Goal: Task Accomplishment & Management: Complete application form

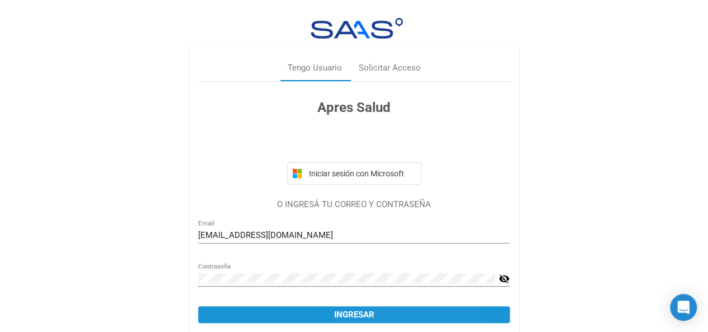
click at [371, 319] on span "Ingresar" at bounding box center [354, 314] width 40 height 10
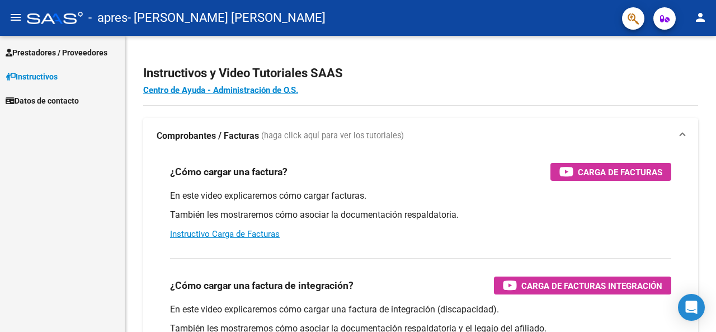
click at [90, 50] on span "Prestadores / Proveedores" at bounding box center [57, 52] width 102 height 12
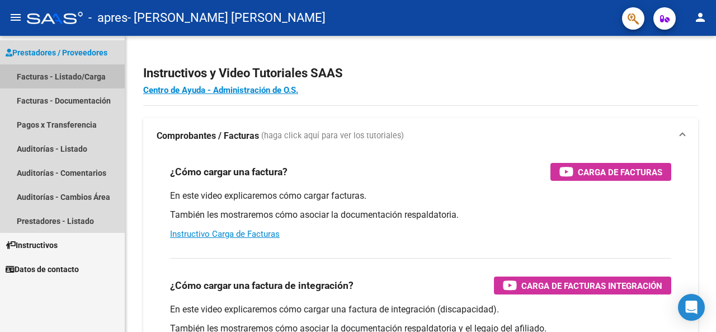
click at [73, 74] on link "Facturas - Listado/Carga" at bounding box center [62, 76] width 125 height 24
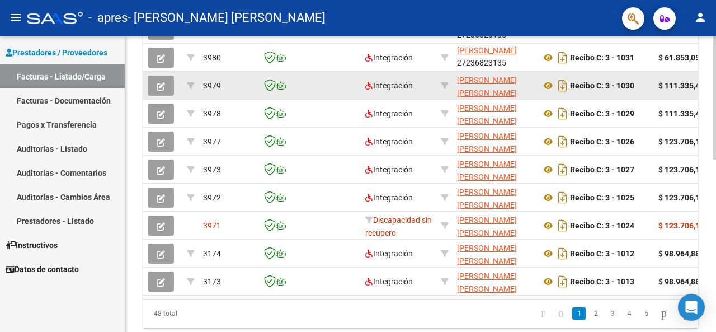
scroll to position [398, 0]
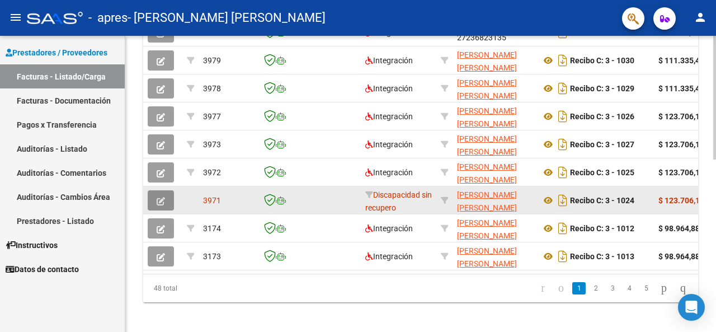
click at [160, 204] on icon "button" at bounding box center [161, 201] width 8 height 8
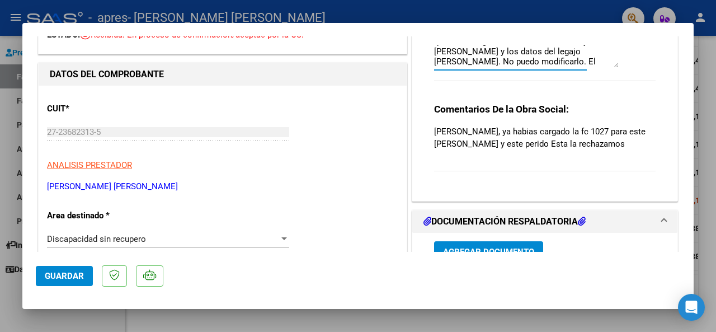
scroll to position [0, 0]
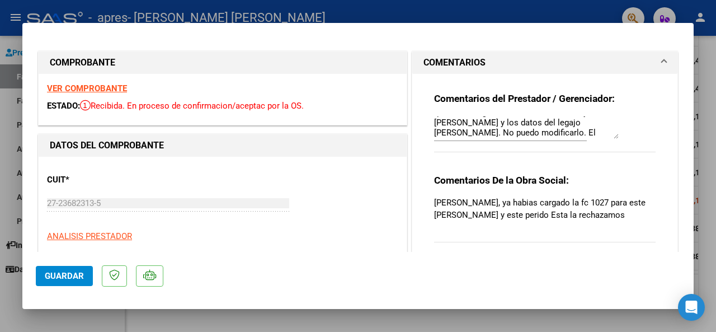
click at [104, 89] on strong "VER COMPROBANTE" at bounding box center [87, 88] width 80 height 10
click at [0, 114] on div at bounding box center [358, 166] width 716 height 332
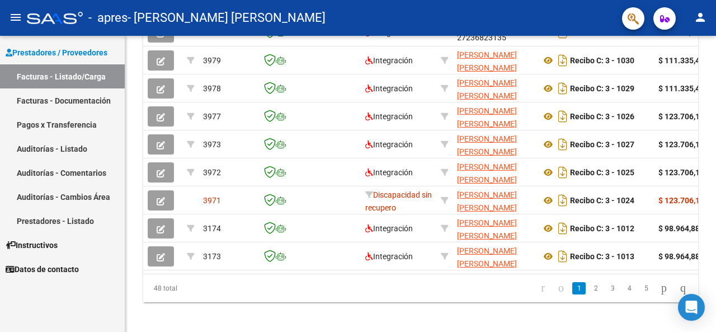
scroll to position [398, 0]
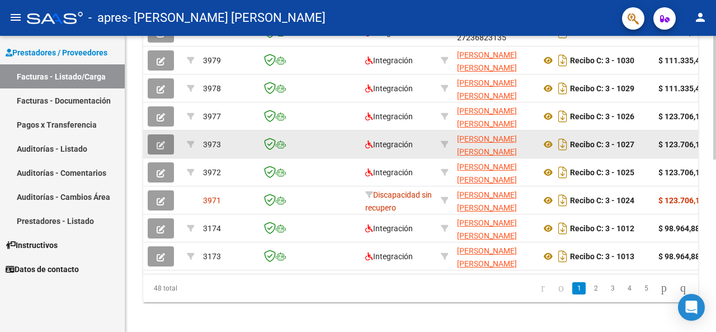
click at [160, 145] on icon "button" at bounding box center [161, 145] width 8 height 8
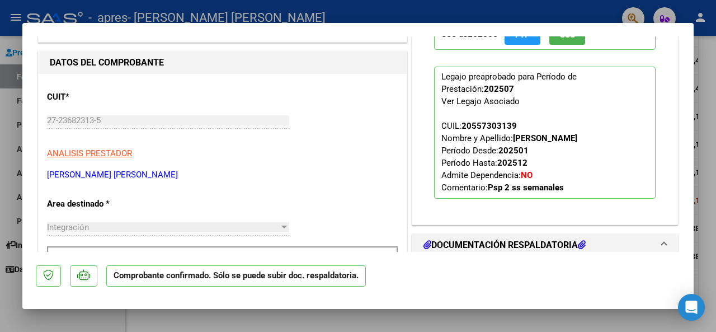
scroll to position [0, 0]
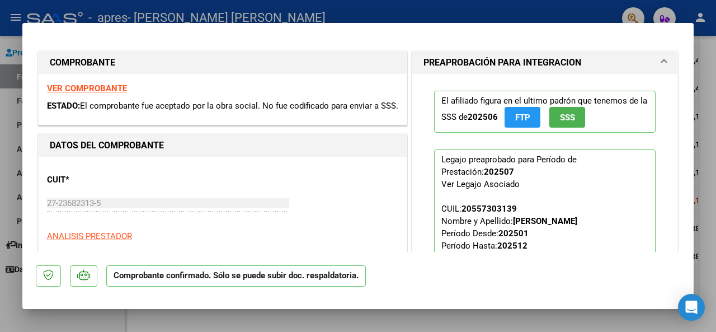
click at [114, 90] on strong "VER COMPROBANTE" at bounding box center [87, 88] width 80 height 10
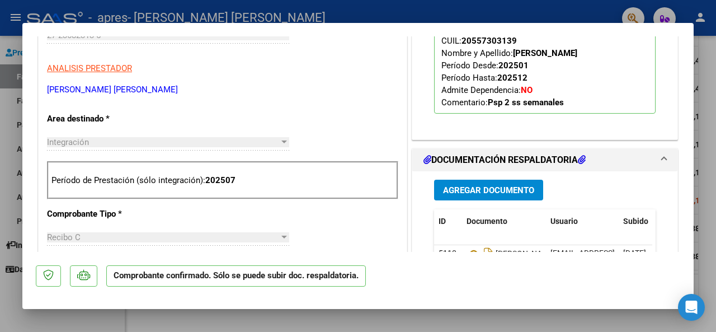
scroll to position [224, 0]
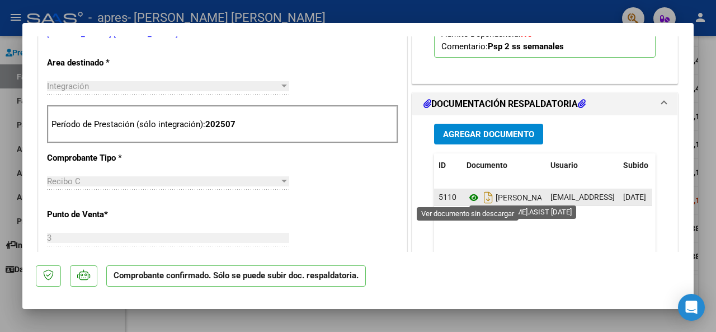
click at [471, 195] on icon at bounding box center [474, 197] width 15 height 13
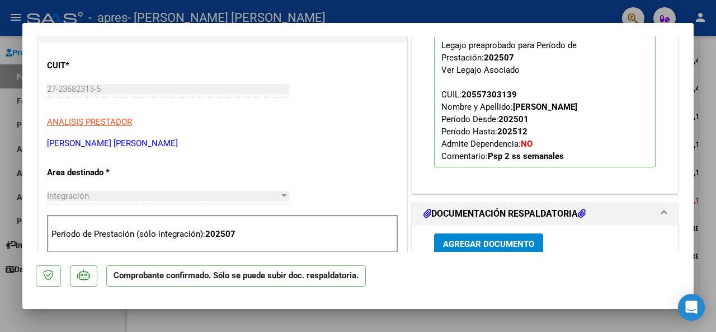
scroll to position [0, 0]
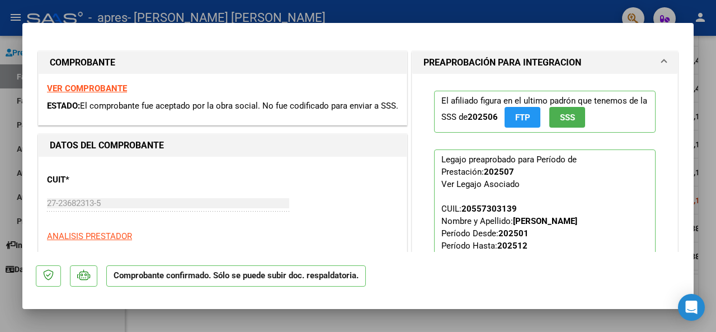
click at [662, 60] on span at bounding box center [664, 62] width 4 height 13
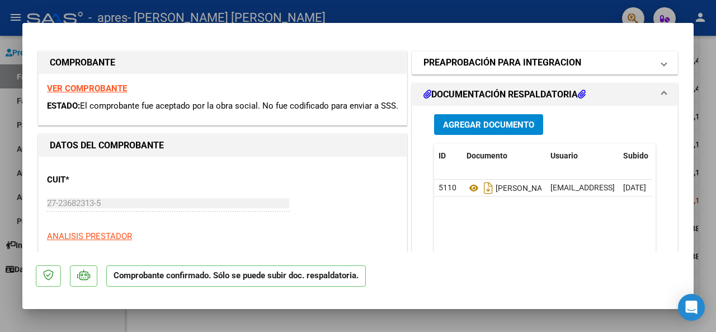
click at [662, 60] on span at bounding box center [664, 62] width 4 height 13
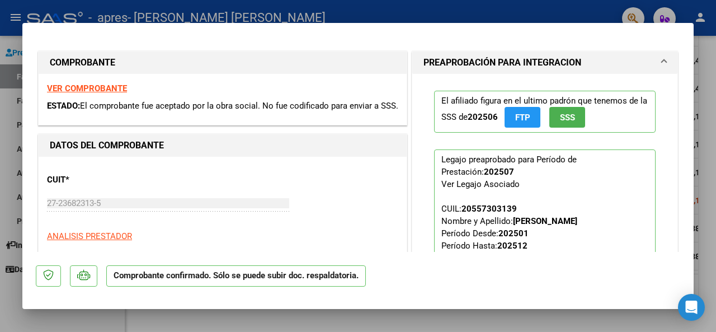
click at [658, 59] on mat-expansion-panel-header "PREAPROBACIÓN PARA INTEGRACION" at bounding box center [544, 62] width 265 height 22
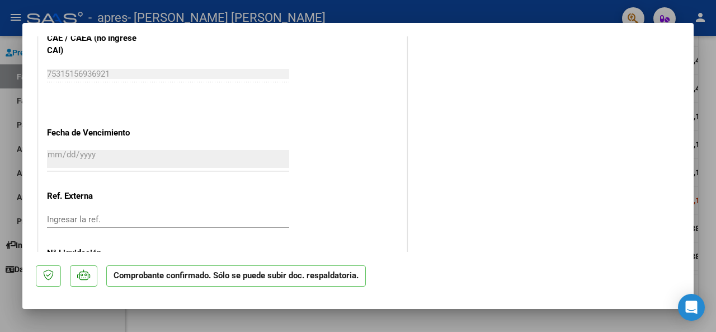
scroll to position [698, 0]
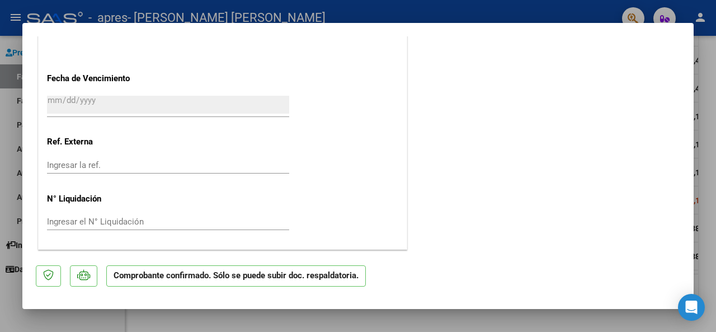
click at [3, 164] on div at bounding box center [358, 166] width 716 height 332
type input "$ 0,00"
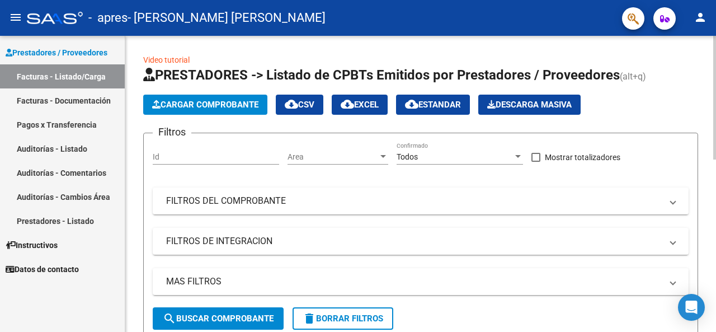
scroll to position [392, 0]
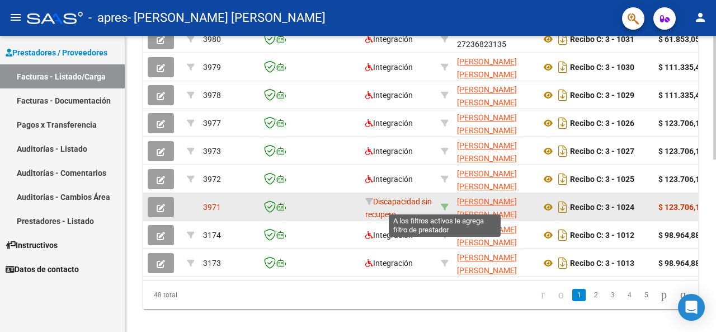
click at [444, 204] on icon at bounding box center [445, 207] width 8 height 8
type input "27236823135"
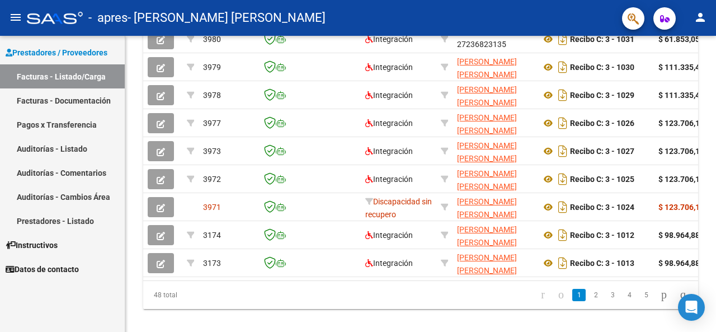
click at [89, 309] on div "Prestadores / Proveedores Facturas - Listado/Carga Facturas - Documentación Pag…" at bounding box center [62, 184] width 125 height 296
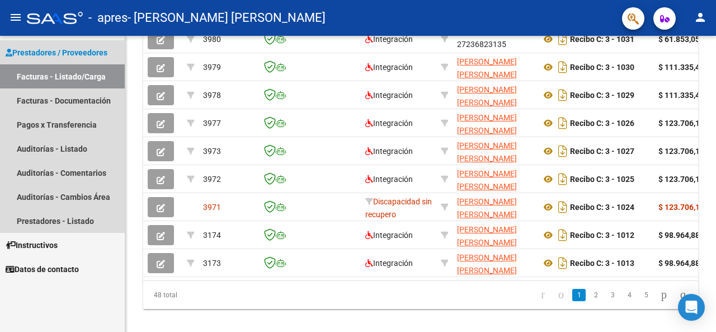
click at [39, 76] on link "Facturas - Listado/Carga" at bounding box center [62, 76] width 125 height 24
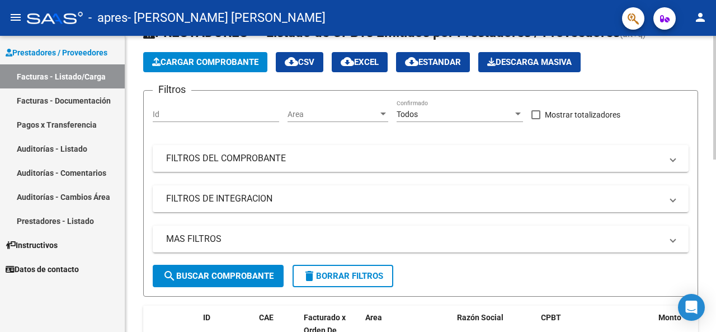
scroll to position [0, 0]
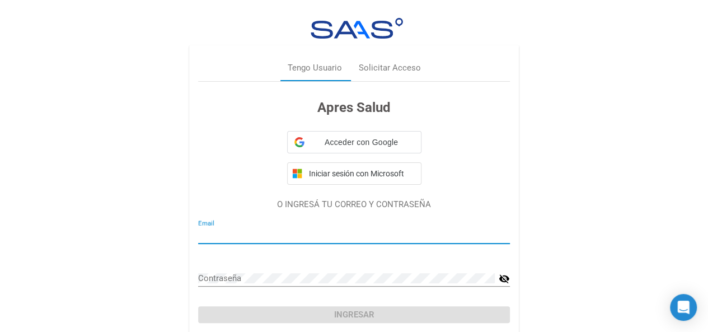
type input "[EMAIL_ADDRESS][DOMAIN_NAME]"
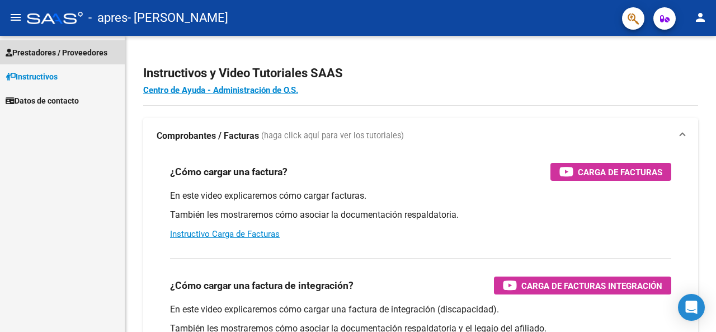
click at [82, 52] on span "Prestadores / Proveedores" at bounding box center [57, 52] width 102 height 12
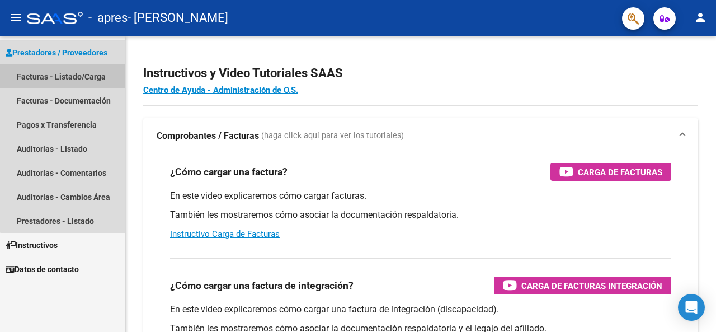
click at [68, 79] on link "Facturas - Listado/Carga" at bounding box center [62, 76] width 125 height 24
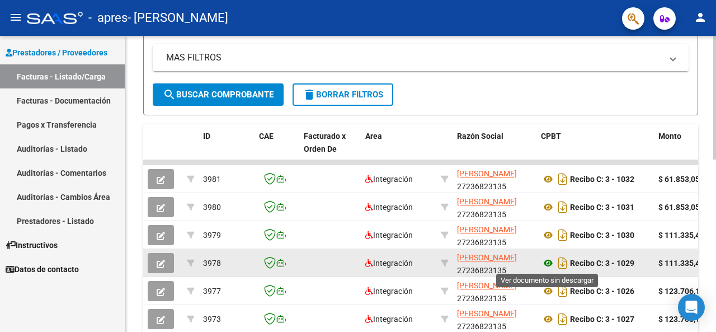
scroll to position [336, 0]
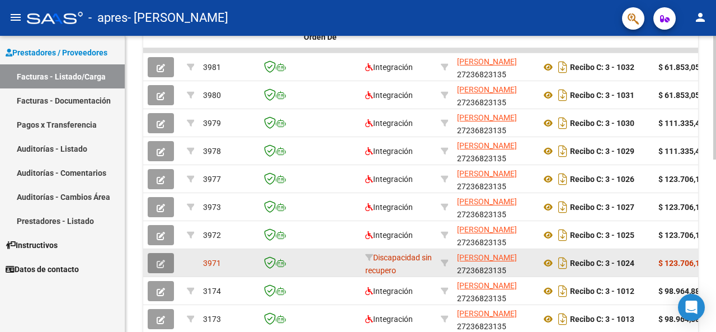
click at [162, 261] on icon "button" at bounding box center [161, 264] width 8 height 8
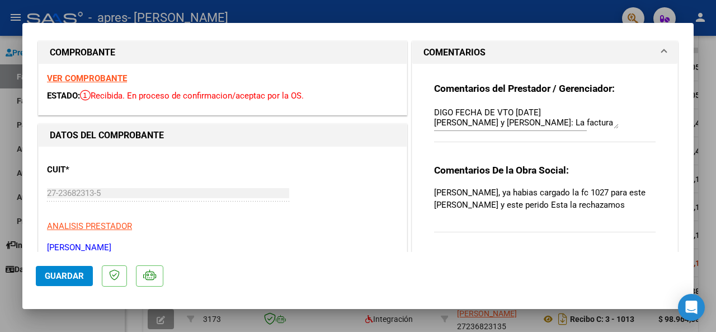
scroll to position [0, 0]
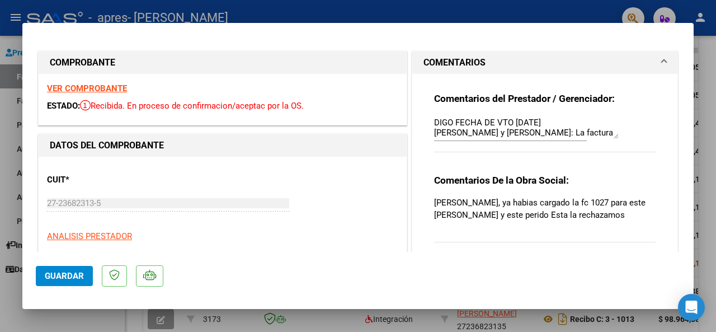
click at [0, 151] on div at bounding box center [358, 166] width 716 height 332
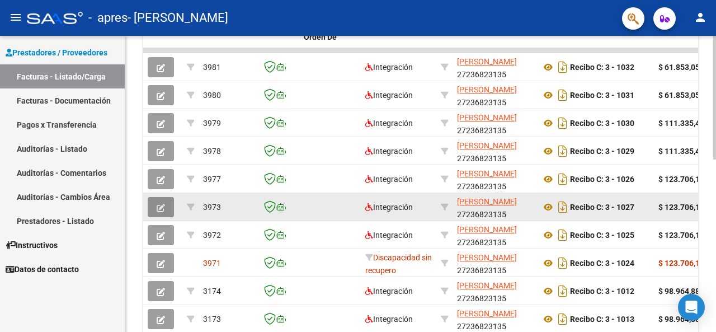
click at [159, 206] on icon "button" at bounding box center [161, 208] width 8 height 8
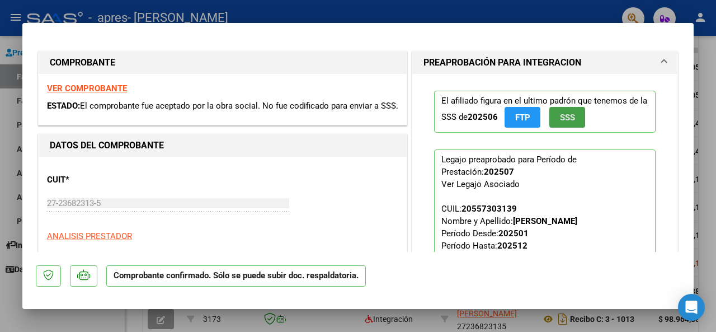
click at [553, 122] on button "SSS" at bounding box center [567, 117] width 36 height 21
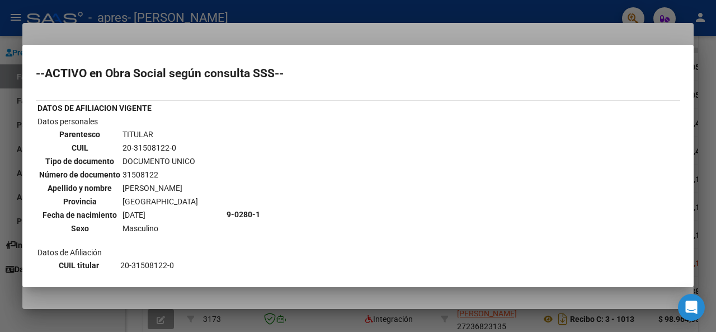
click at [0, 129] on div at bounding box center [358, 166] width 716 height 332
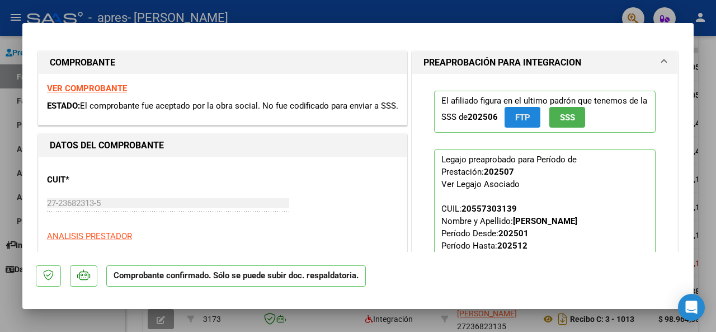
click at [520, 121] on span "FTP" at bounding box center [522, 117] width 15 height 10
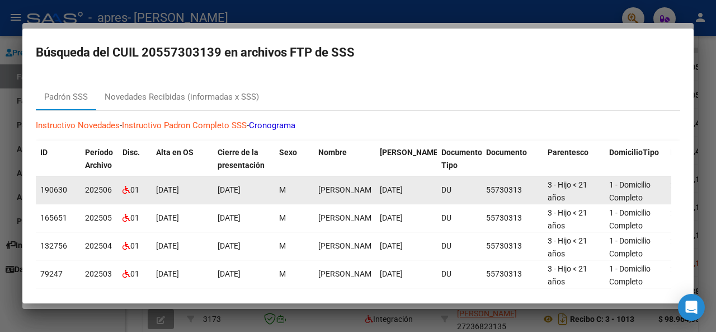
click at [634, 191] on div "1 - Domicilio Completo" at bounding box center [635, 189] width 53 height 23
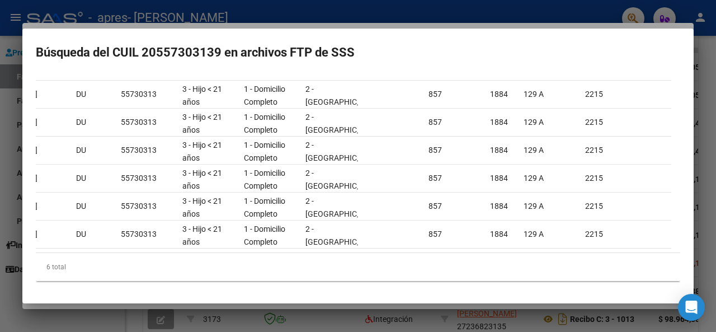
scroll to position [0, 388]
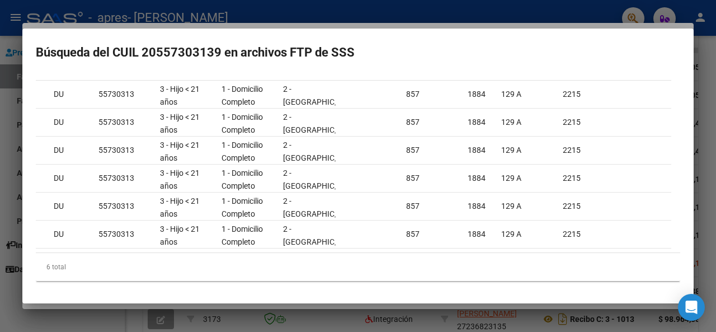
click at [0, 125] on div at bounding box center [358, 166] width 716 height 332
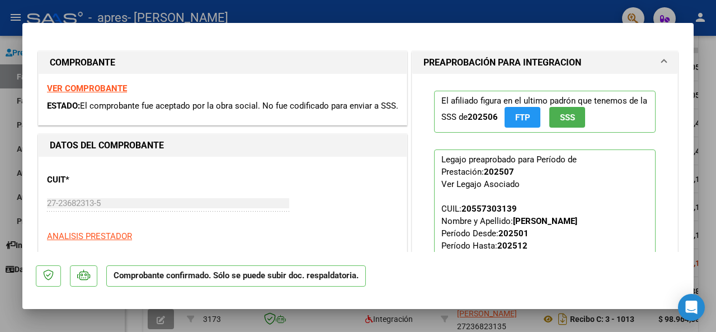
click at [0, 124] on div at bounding box center [358, 166] width 716 height 332
type input "$ 0,00"
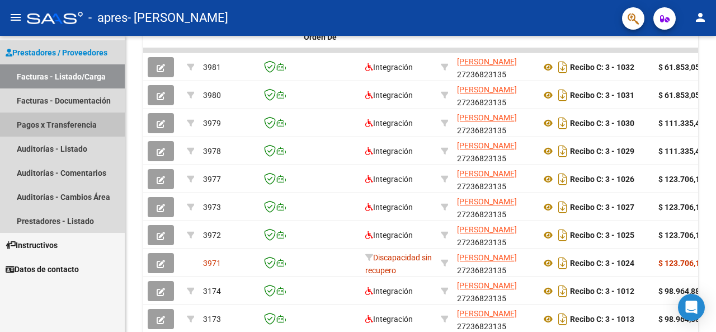
click at [0, 124] on link "Pagos x Transferencia" at bounding box center [62, 124] width 125 height 24
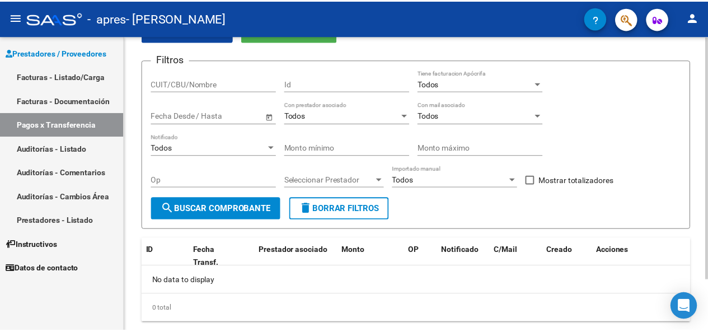
scroll to position [87, 0]
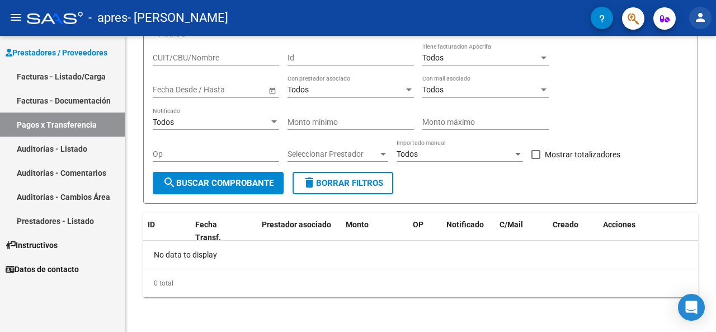
click at [695, 17] on mat-icon "person" at bounding box center [700, 17] width 13 height 13
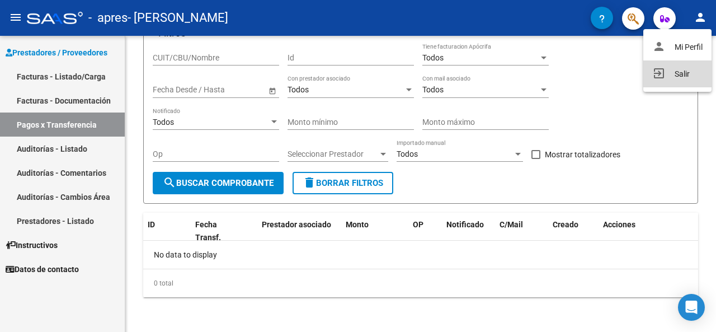
click at [675, 71] on button "exit_to_app Salir" at bounding box center [677, 73] width 68 height 27
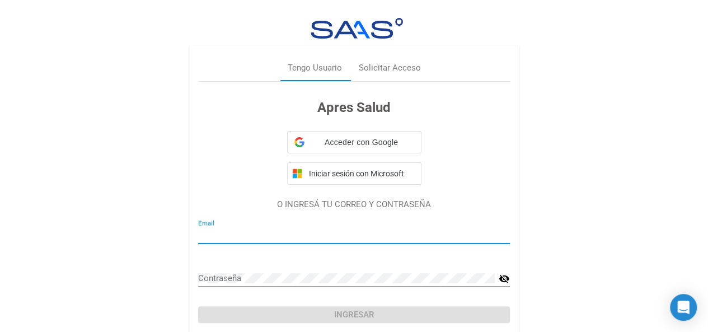
type input "[EMAIL_ADDRESS][DOMAIN_NAME]"
